Goal: Check status: Check status

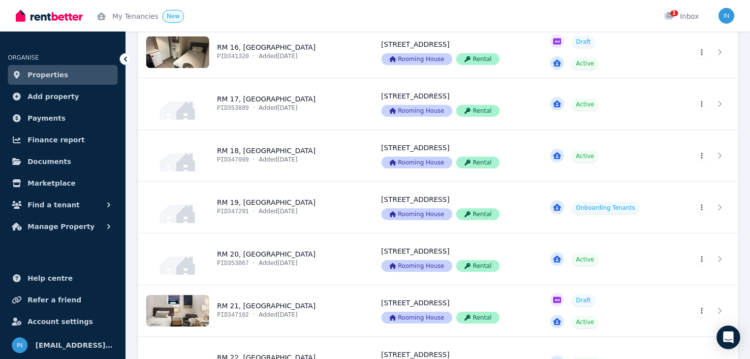
scroll to position [1024, 0]
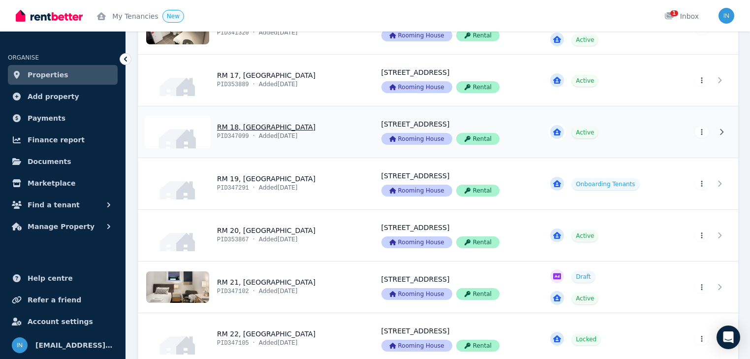
click at [237, 126] on link "View property details" at bounding box center [253, 131] width 231 height 51
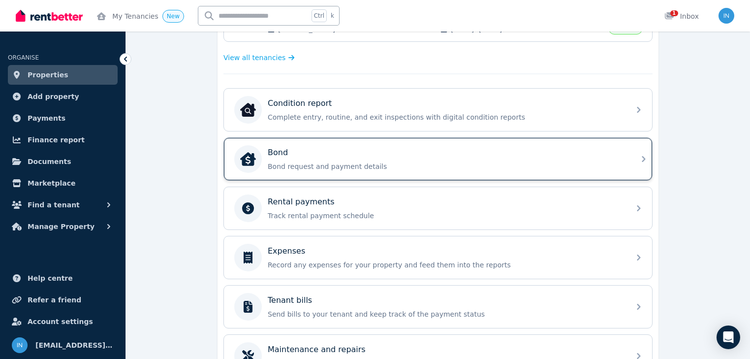
scroll to position [276, 0]
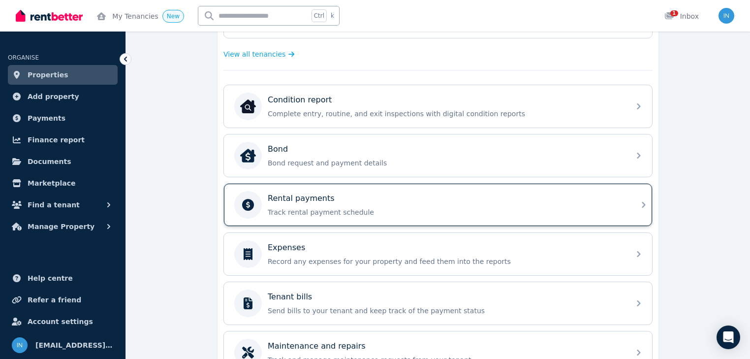
click at [315, 198] on p "Rental payments" at bounding box center [301, 198] width 67 height 12
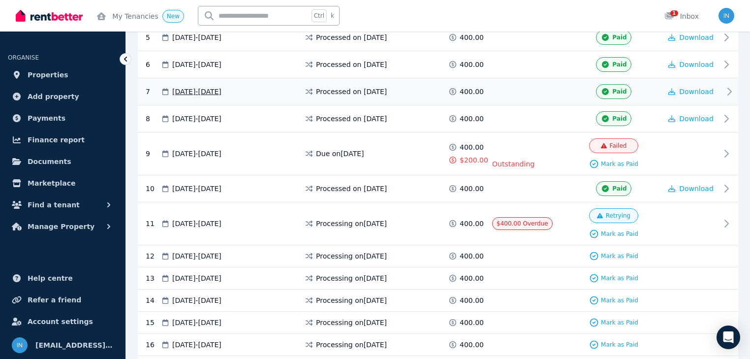
scroll to position [354, 0]
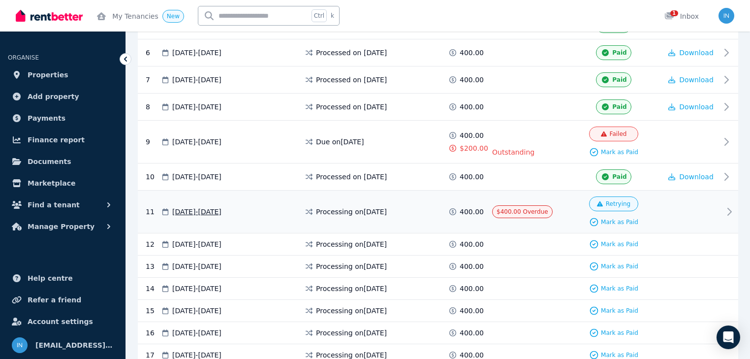
click at [542, 190] on div "11 [DATE] - [DATE] Processing on [DATE] 400.00 $400.00 Overdue Retrying Mark as…" at bounding box center [438, 211] width 600 height 43
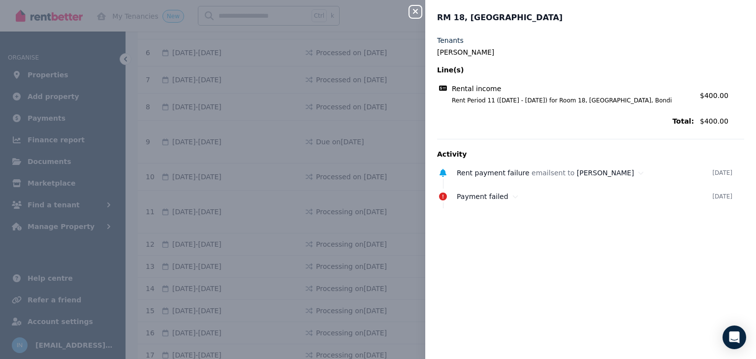
click at [417, 13] on icon "button" at bounding box center [415, 11] width 5 height 5
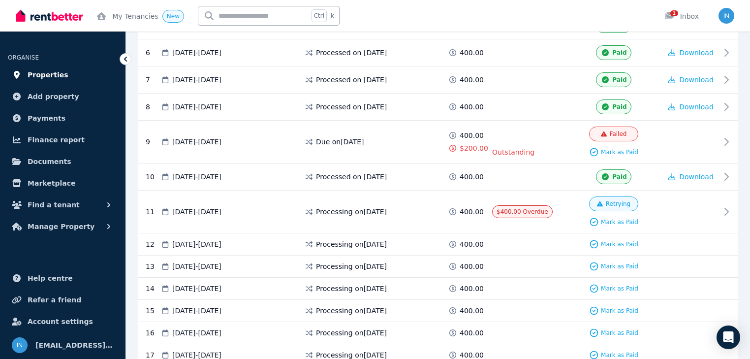
click at [39, 75] on span "Properties" at bounding box center [48, 75] width 41 height 12
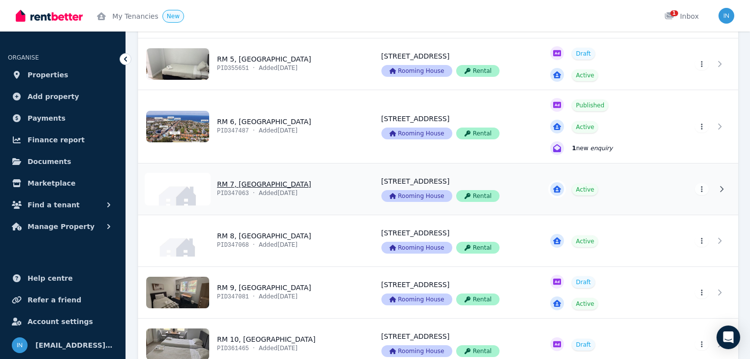
scroll to position [354, 0]
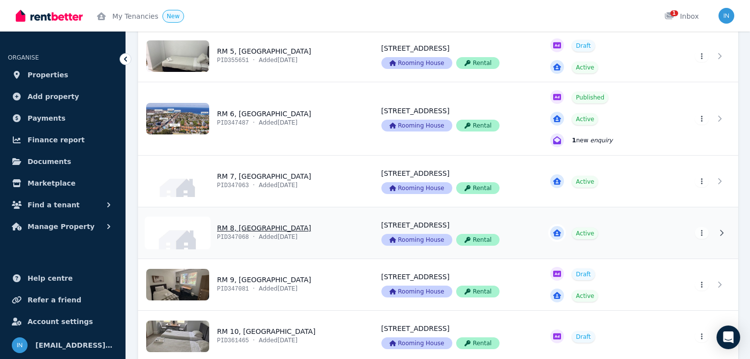
click at [256, 230] on link "View property details" at bounding box center [253, 232] width 231 height 51
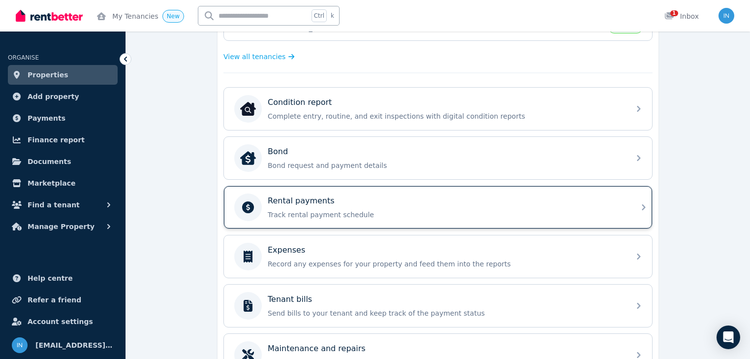
scroll to position [276, 0]
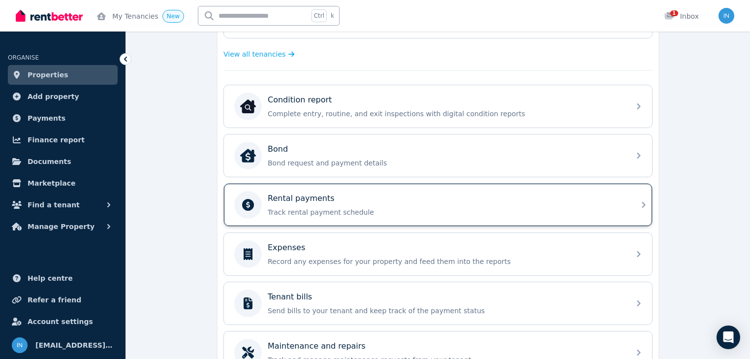
click at [313, 196] on p "Rental payments" at bounding box center [301, 198] width 67 height 12
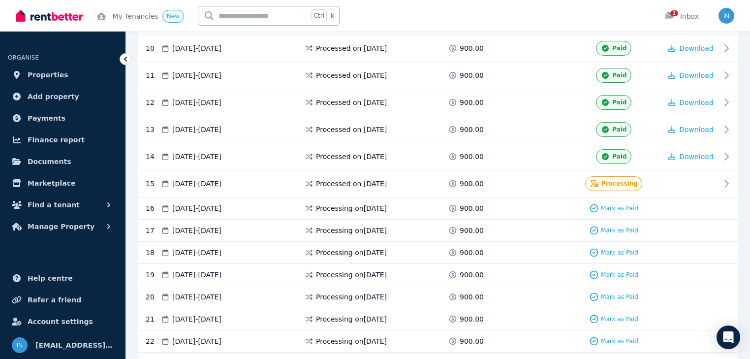
scroll to position [472, 0]
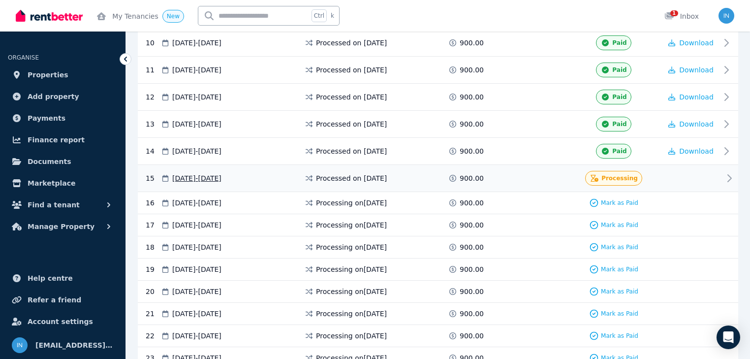
click at [726, 173] on icon at bounding box center [729, 178] width 12 height 12
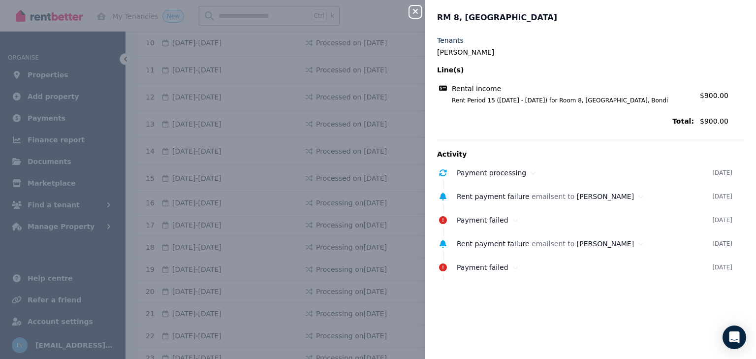
click at [412, 13] on icon "button" at bounding box center [415, 11] width 12 height 8
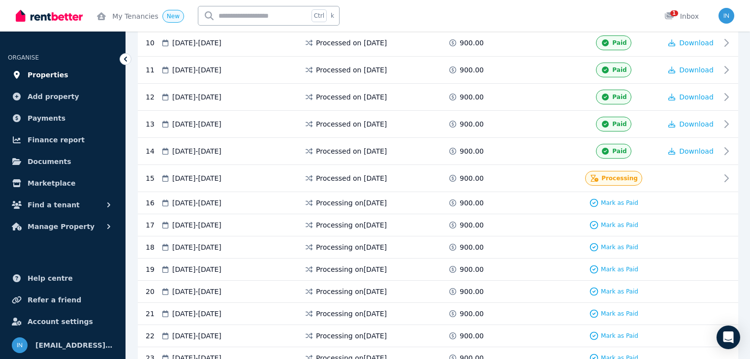
click at [42, 75] on span "Properties" at bounding box center [48, 75] width 41 height 12
